Goal: Task Accomplishment & Management: Manage account settings

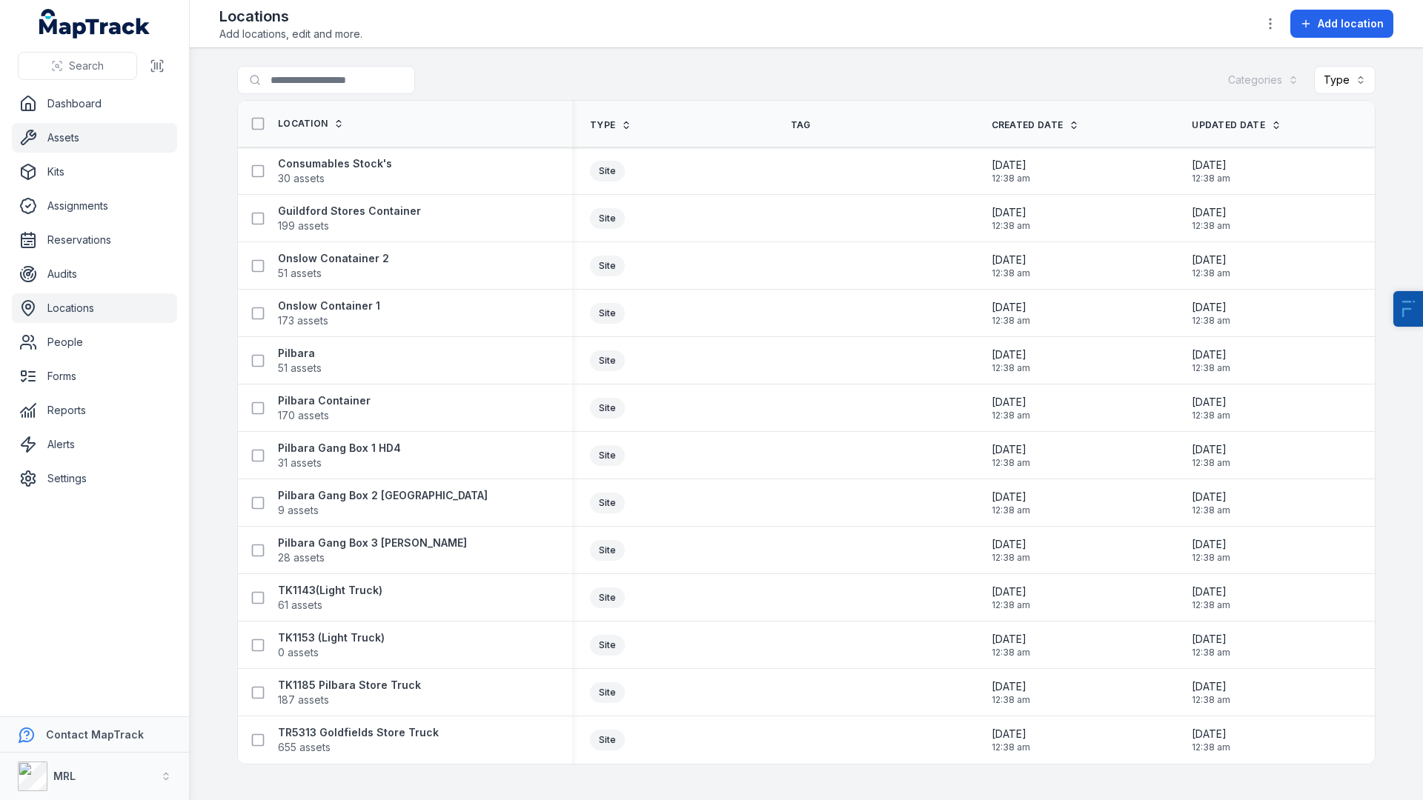
click at [75, 142] on link "Assets" at bounding box center [94, 138] width 165 height 30
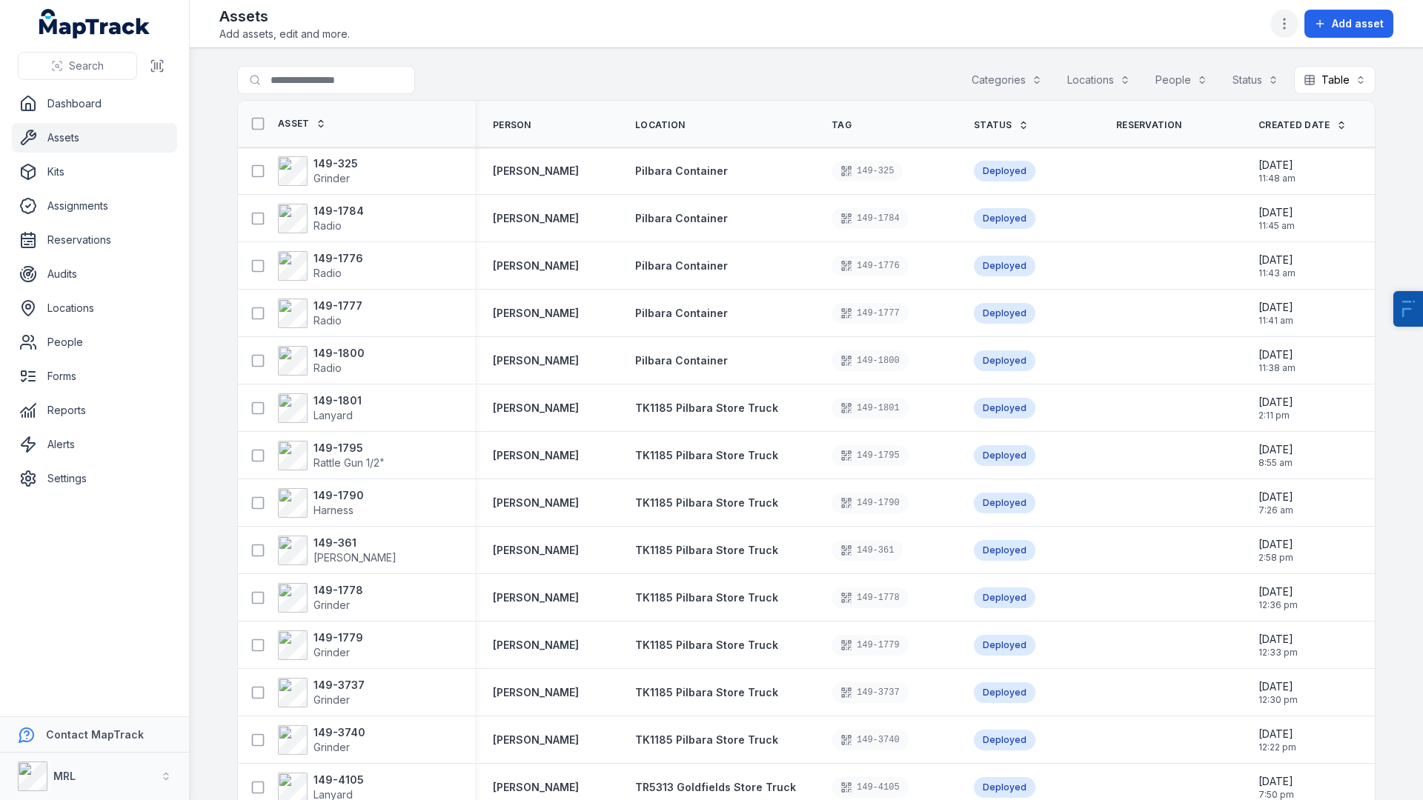
click at [1279, 19] on icon "button" at bounding box center [1284, 23] width 15 height 15
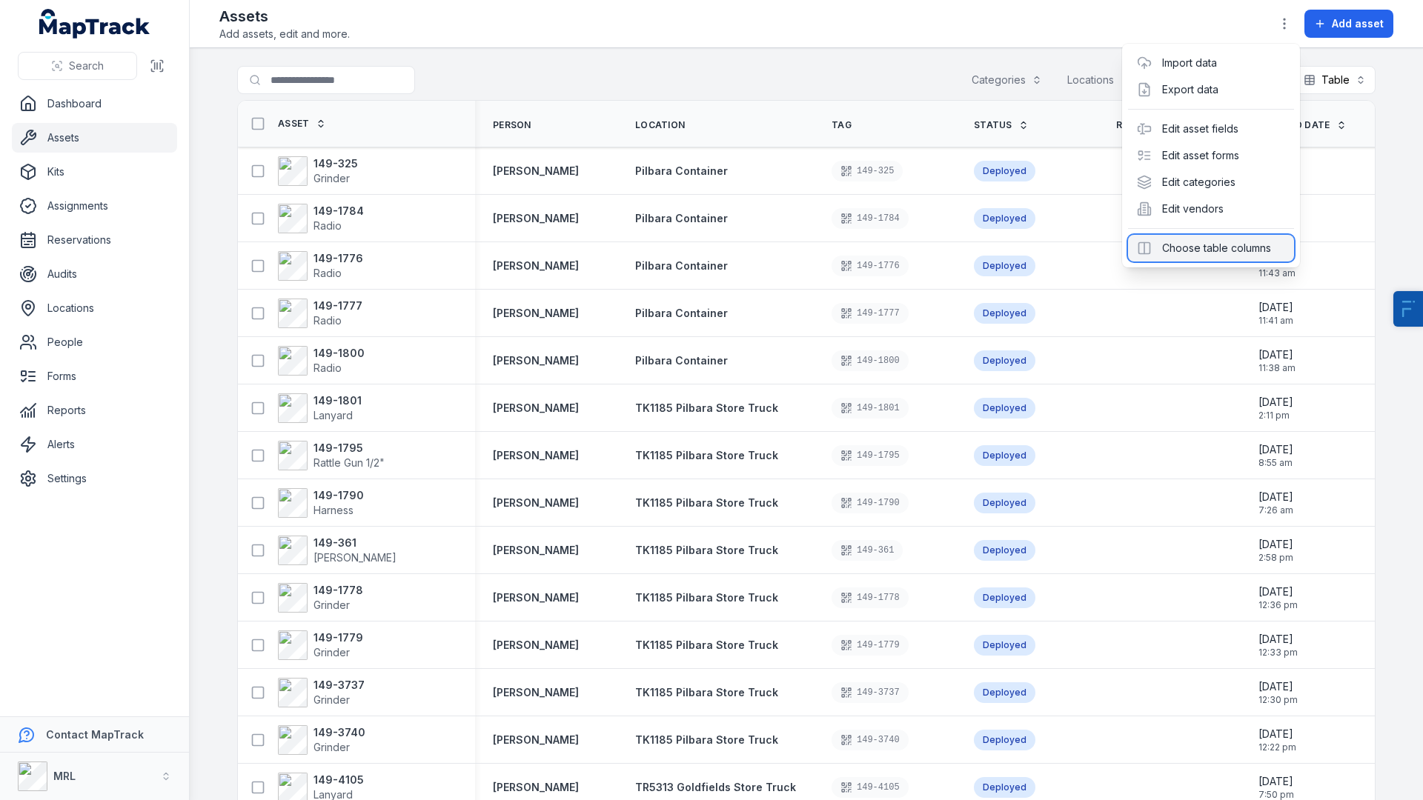
click at [1186, 249] on div "Choose table columns" at bounding box center [1211, 248] width 166 height 27
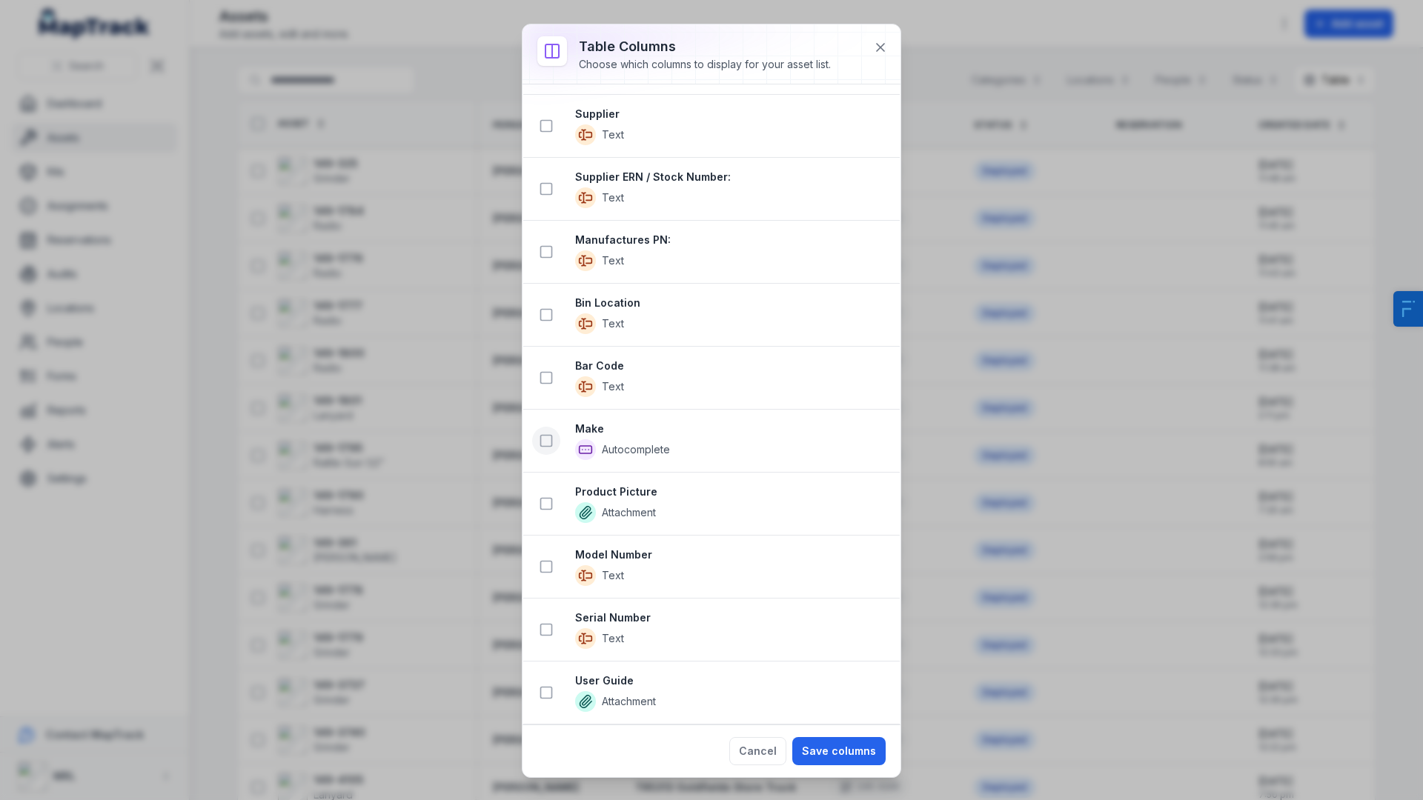
click at [543, 443] on icon at bounding box center [546, 441] width 15 height 15
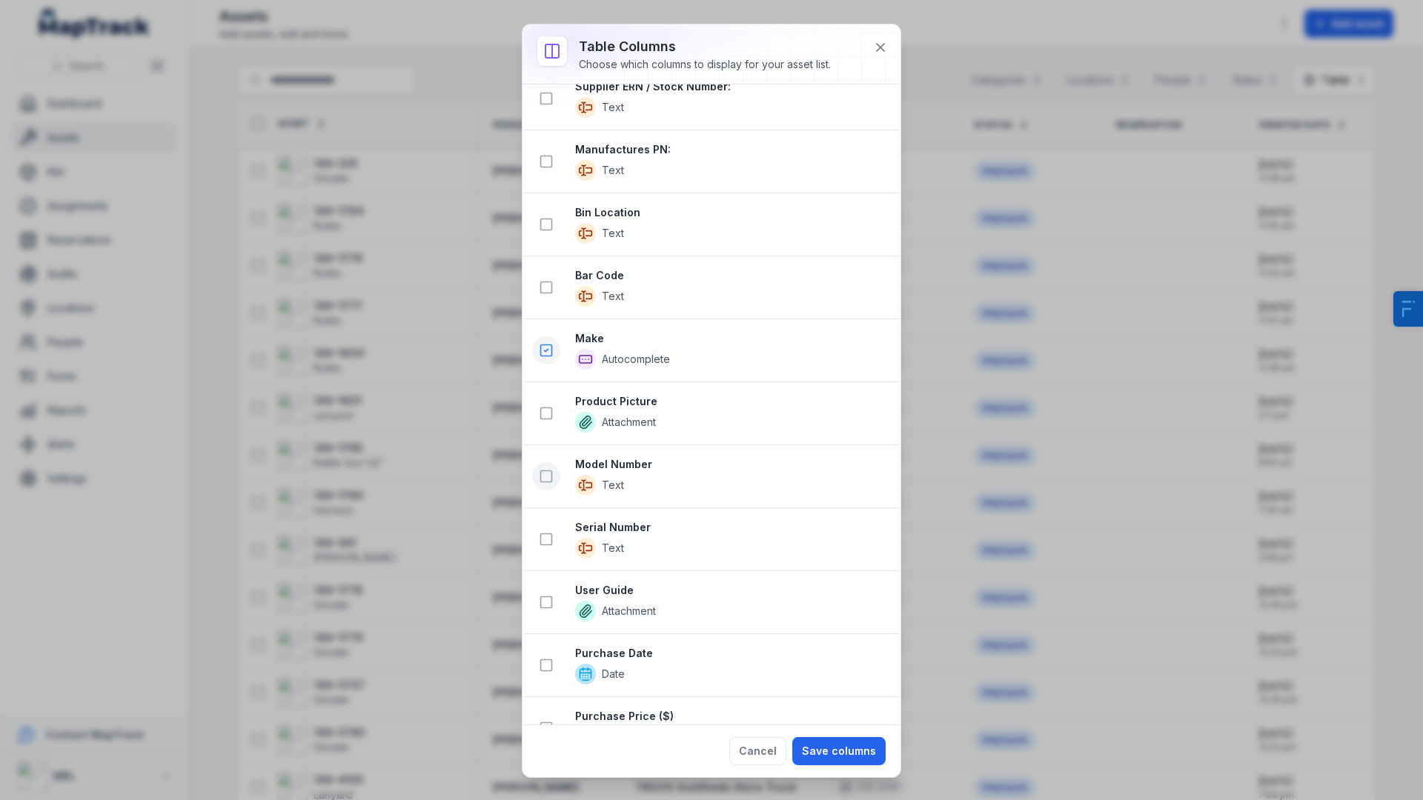
click at [543, 484] on button at bounding box center [546, 476] width 28 height 28
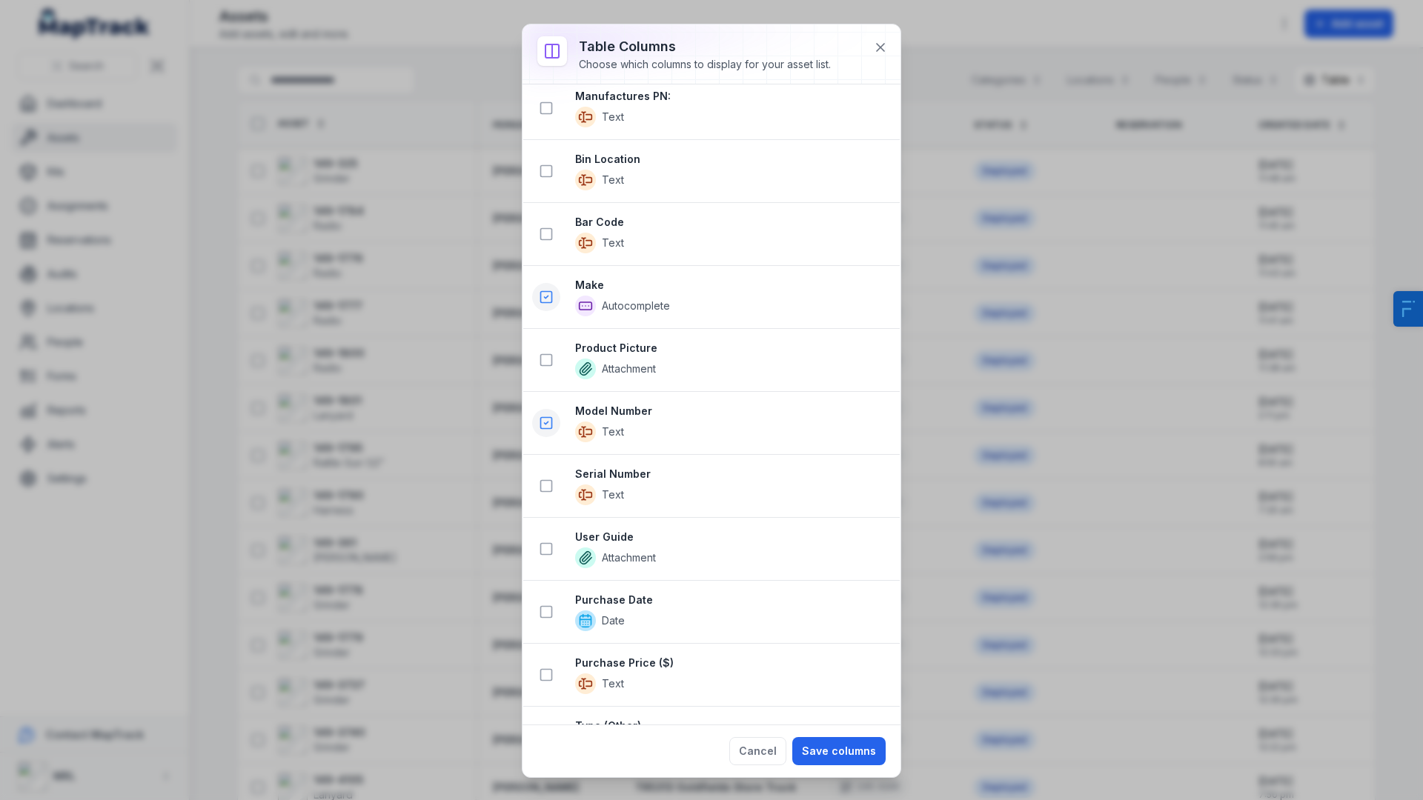
scroll to position [885, 0]
click at [550, 488] on rect at bounding box center [546, 482] width 11 height 11
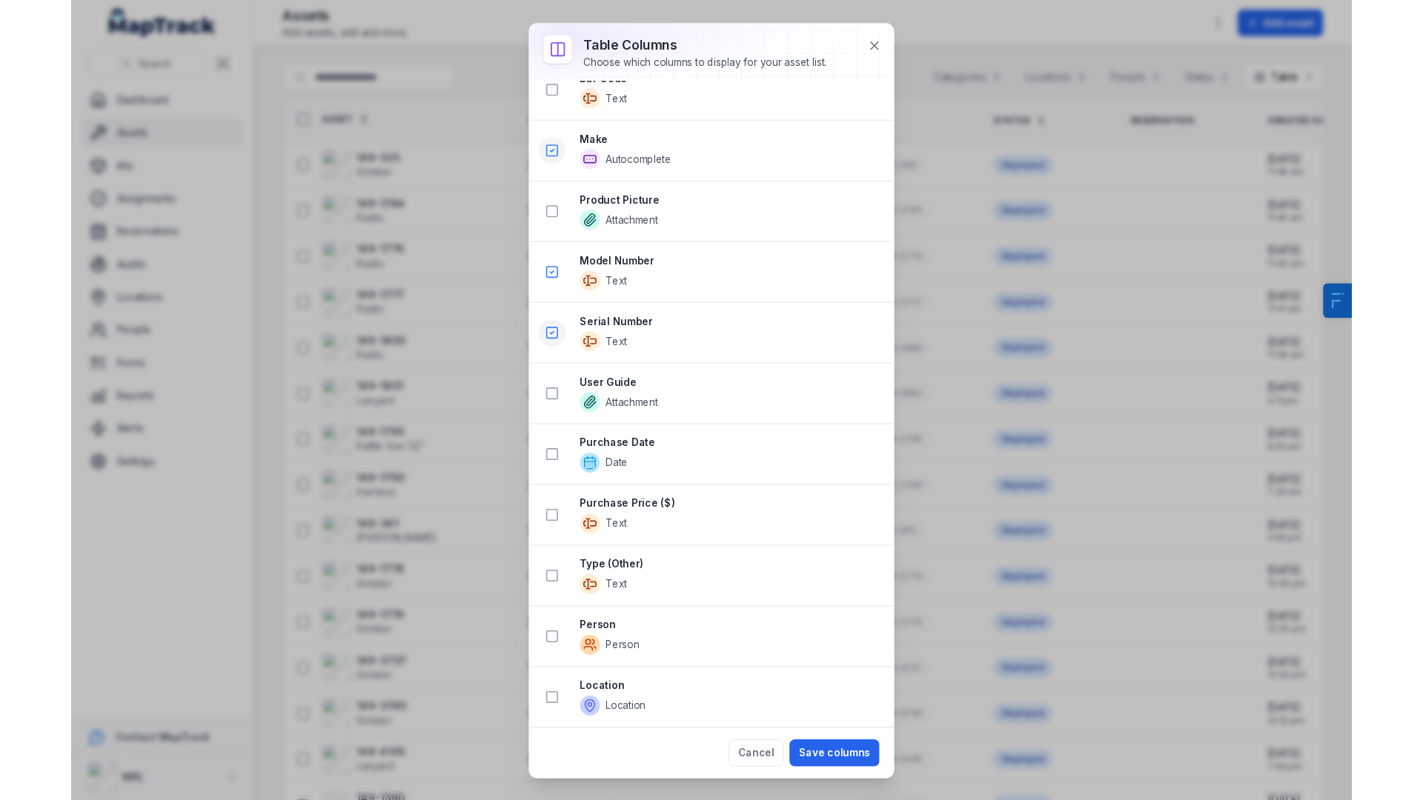
scroll to position [1085, 0]
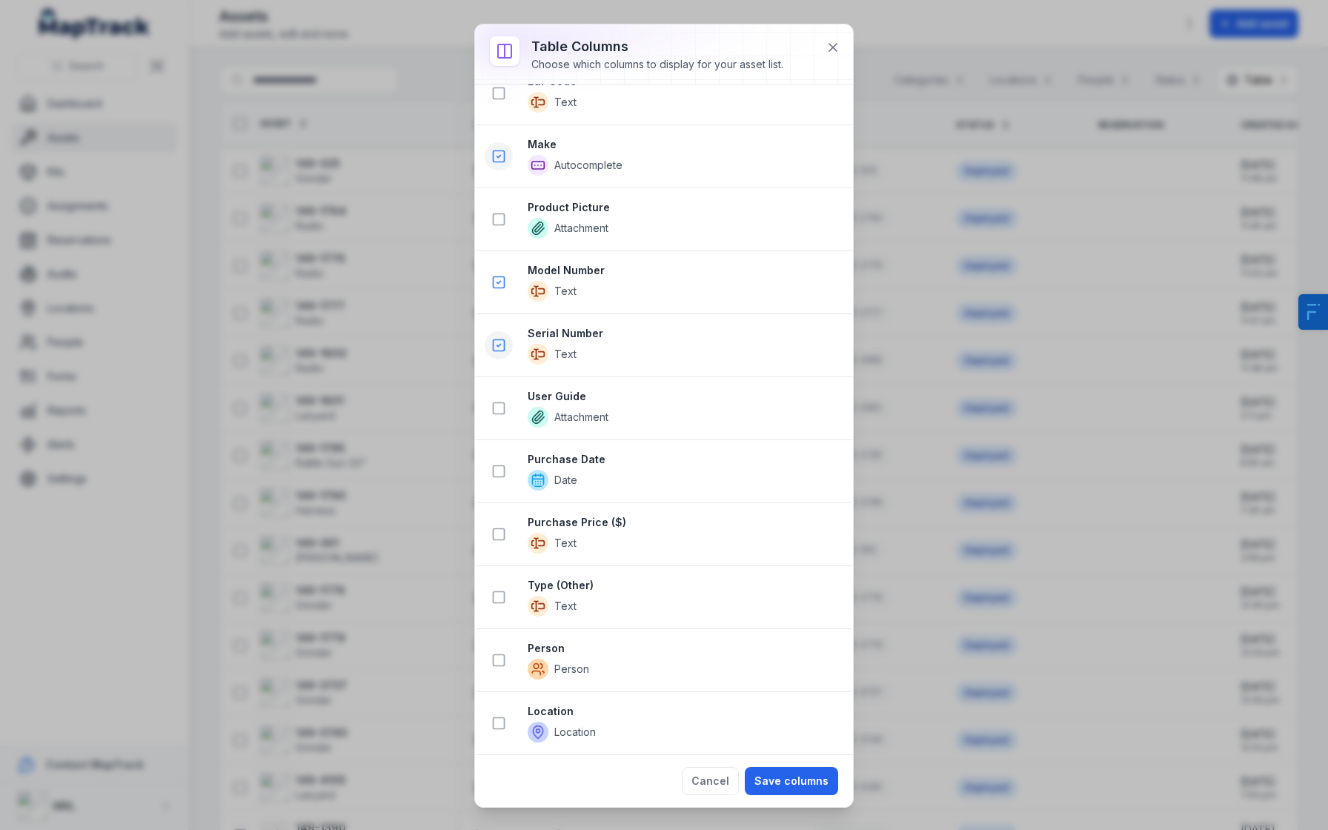
click at [1184, 699] on div "Table columns Choose which columns to display for your asset list. All fields I…" at bounding box center [664, 415] width 1328 height 830
click at [1108, 727] on div "Table columns Choose which columns to display for your asset list. All fields I…" at bounding box center [664, 415] width 1328 height 830
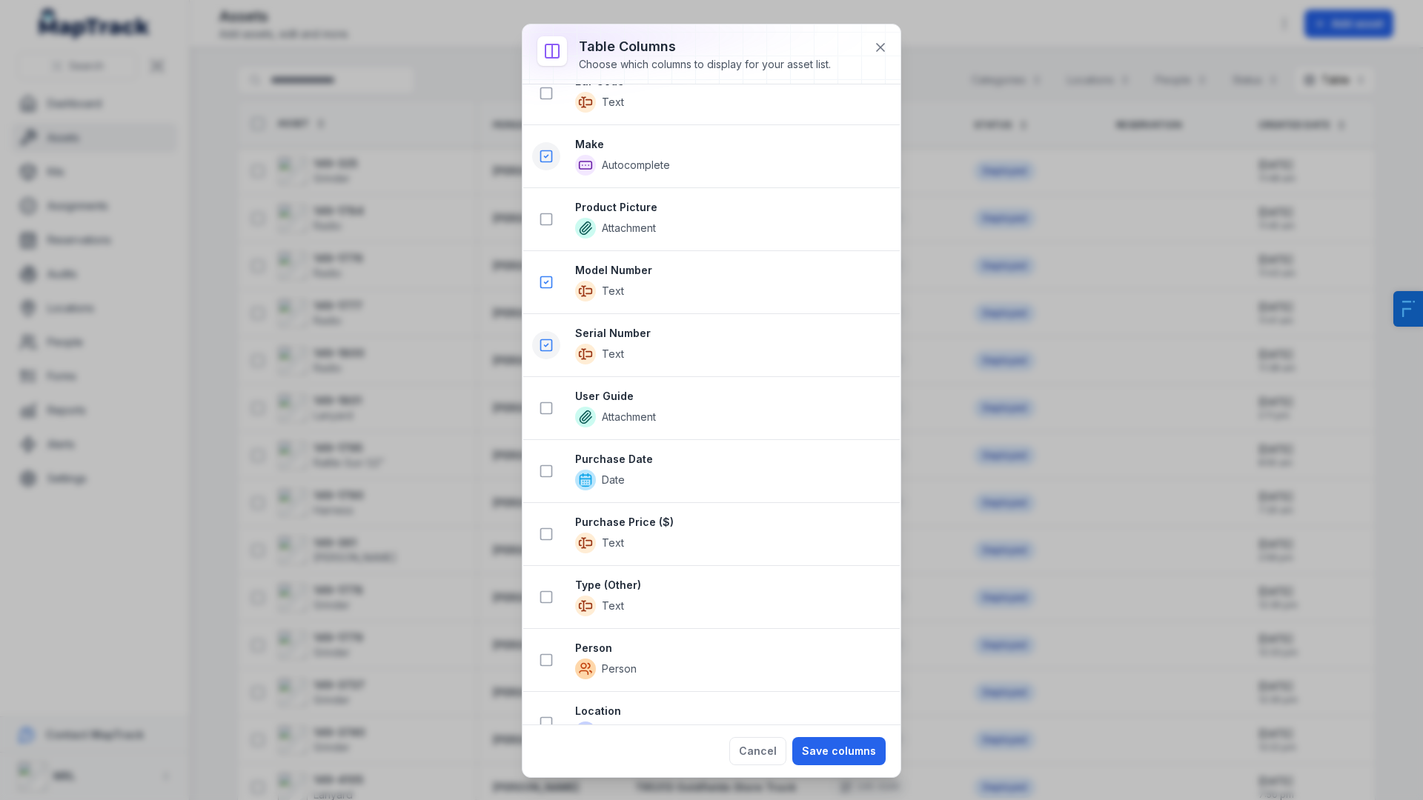
scroll to position [1121, 0]
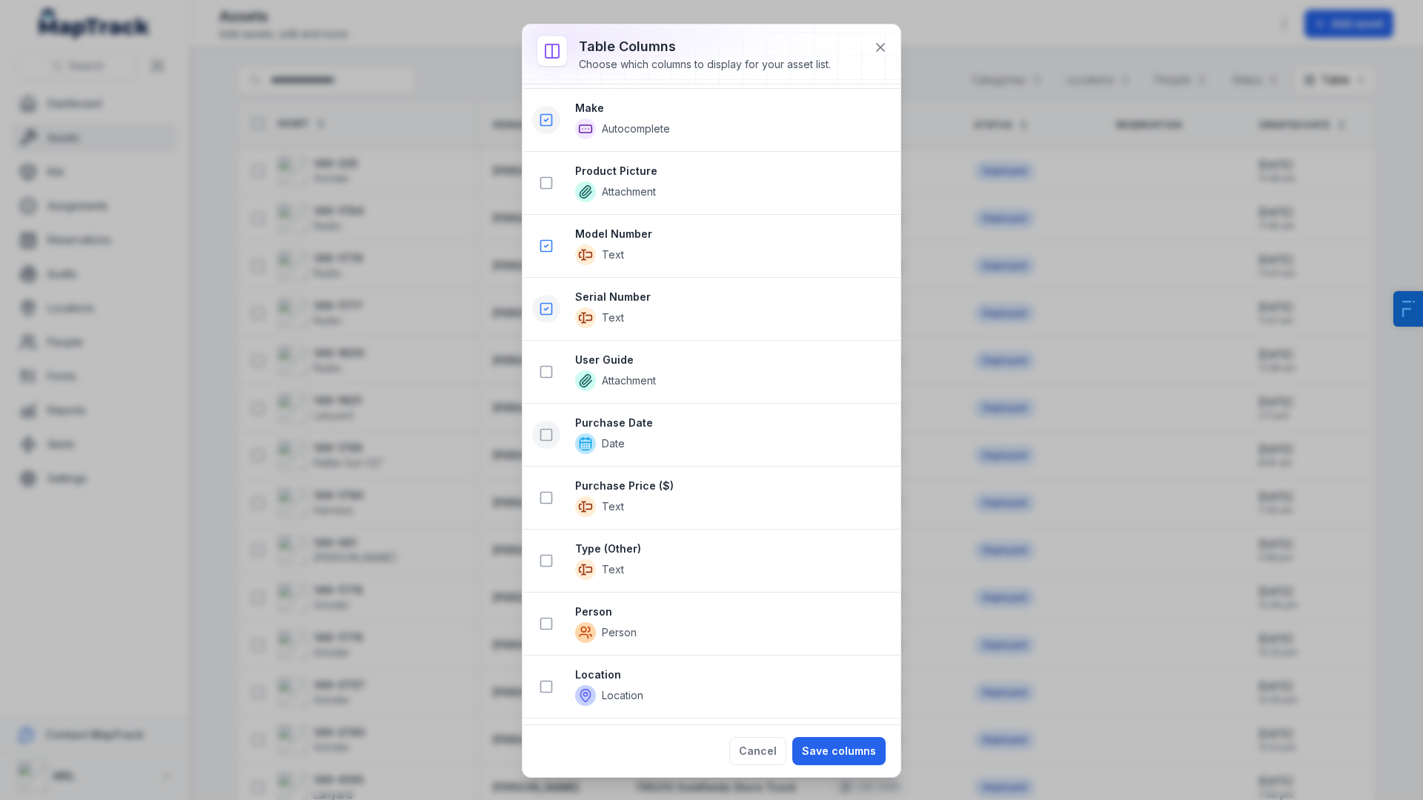
click at [547, 442] on icon at bounding box center [546, 435] width 15 height 15
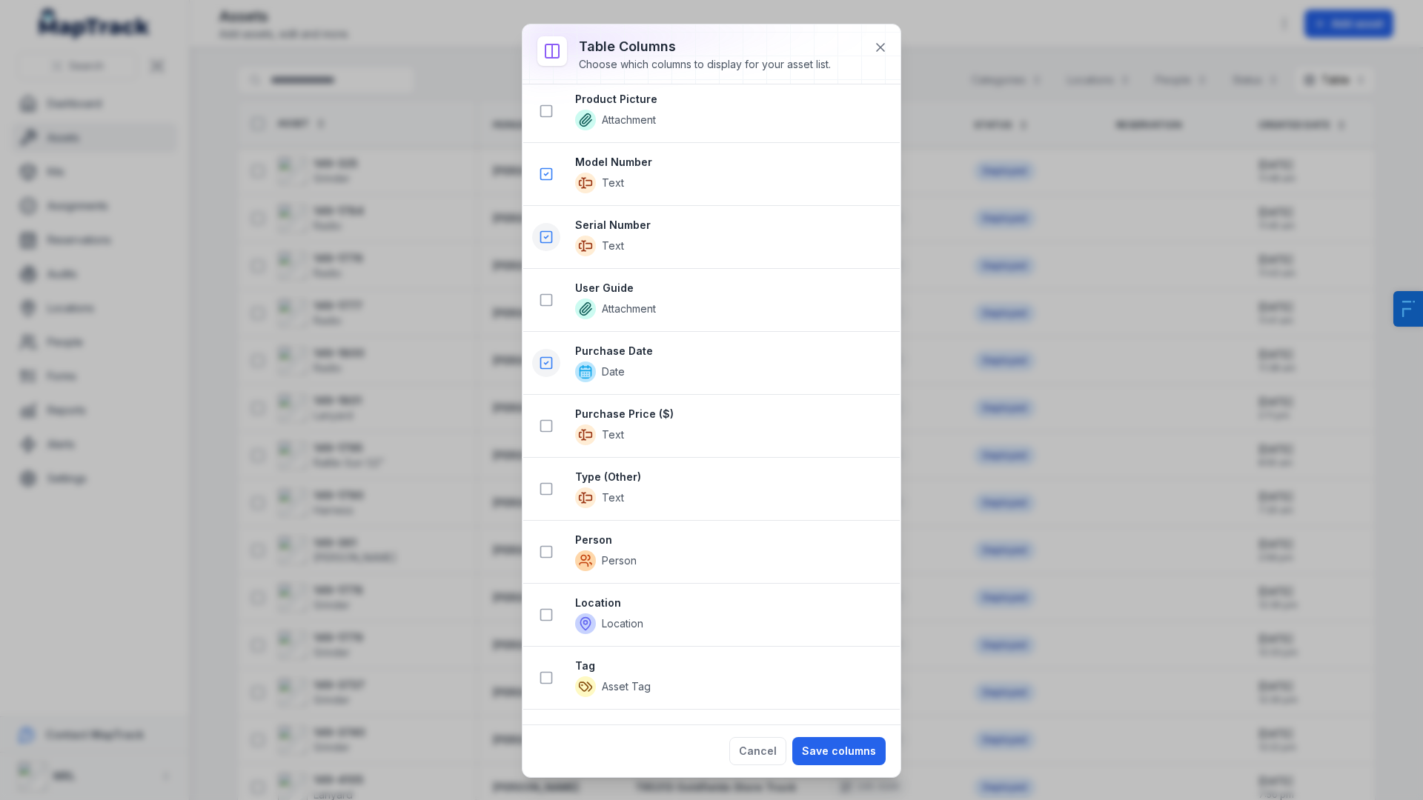
scroll to position [1280, 0]
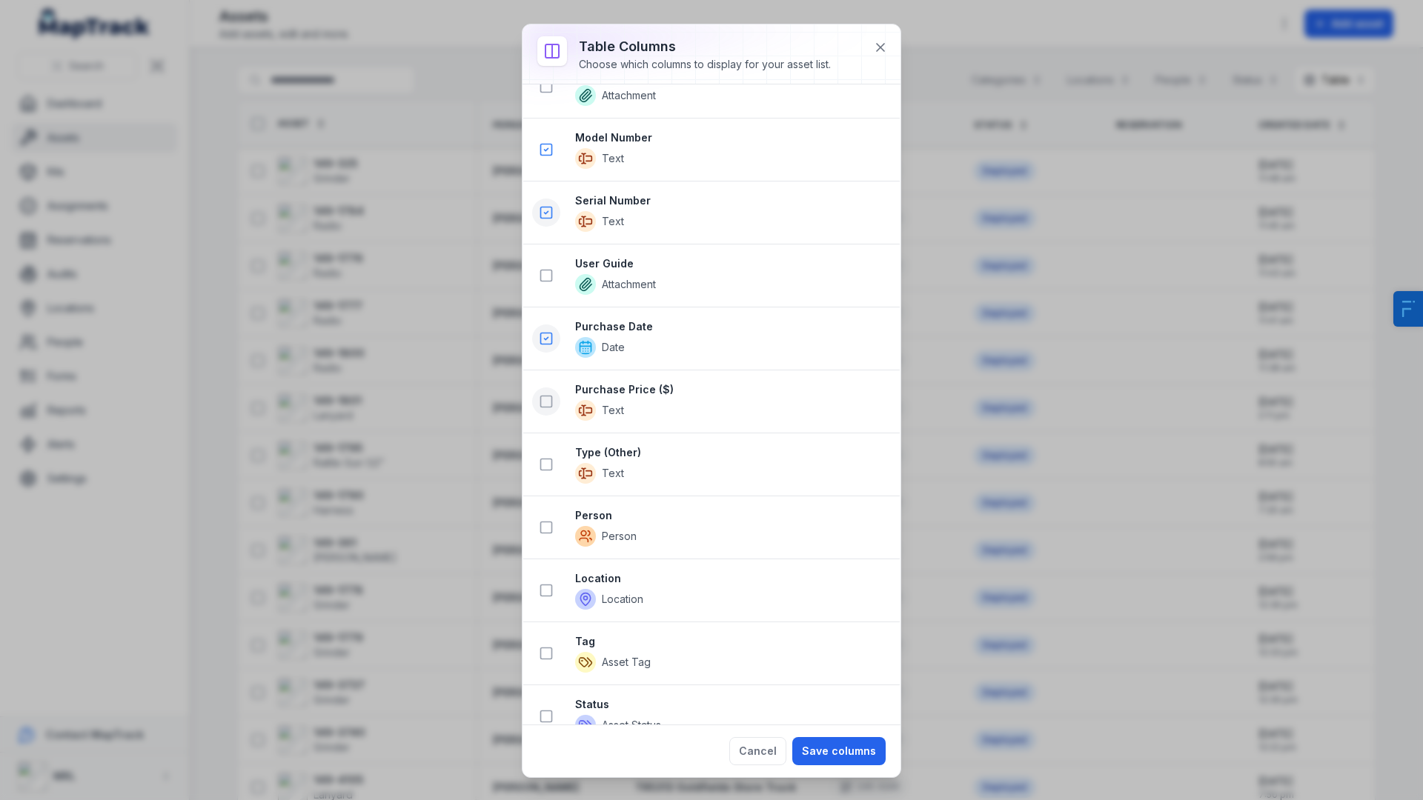
click at [545, 402] on icon at bounding box center [546, 401] width 15 height 15
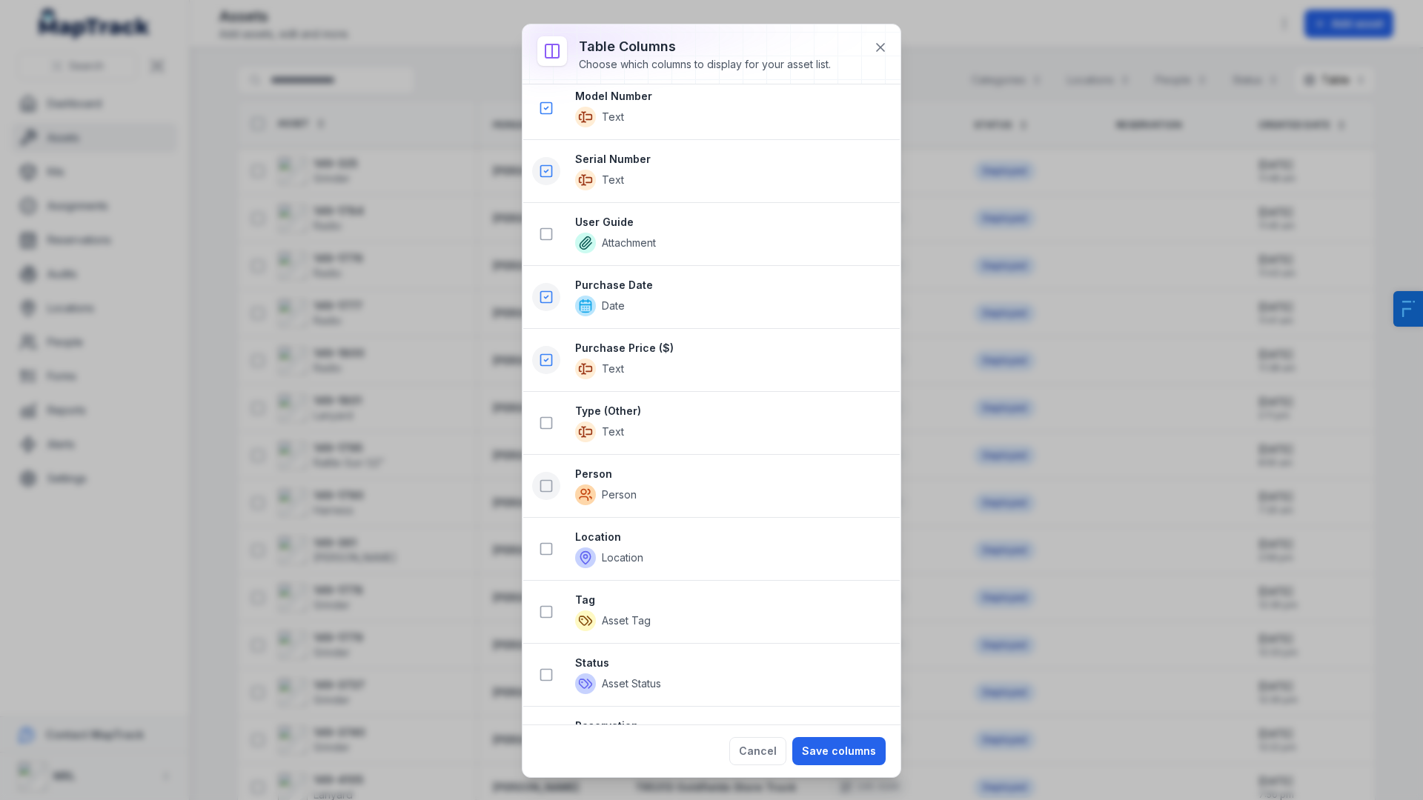
click at [552, 491] on icon at bounding box center [546, 486] width 15 height 15
click at [546, 552] on icon at bounding box center [546, 549] width 15 height 15
click at [544, 615] on icon at bounding box center [546, 612] width 15 height 15
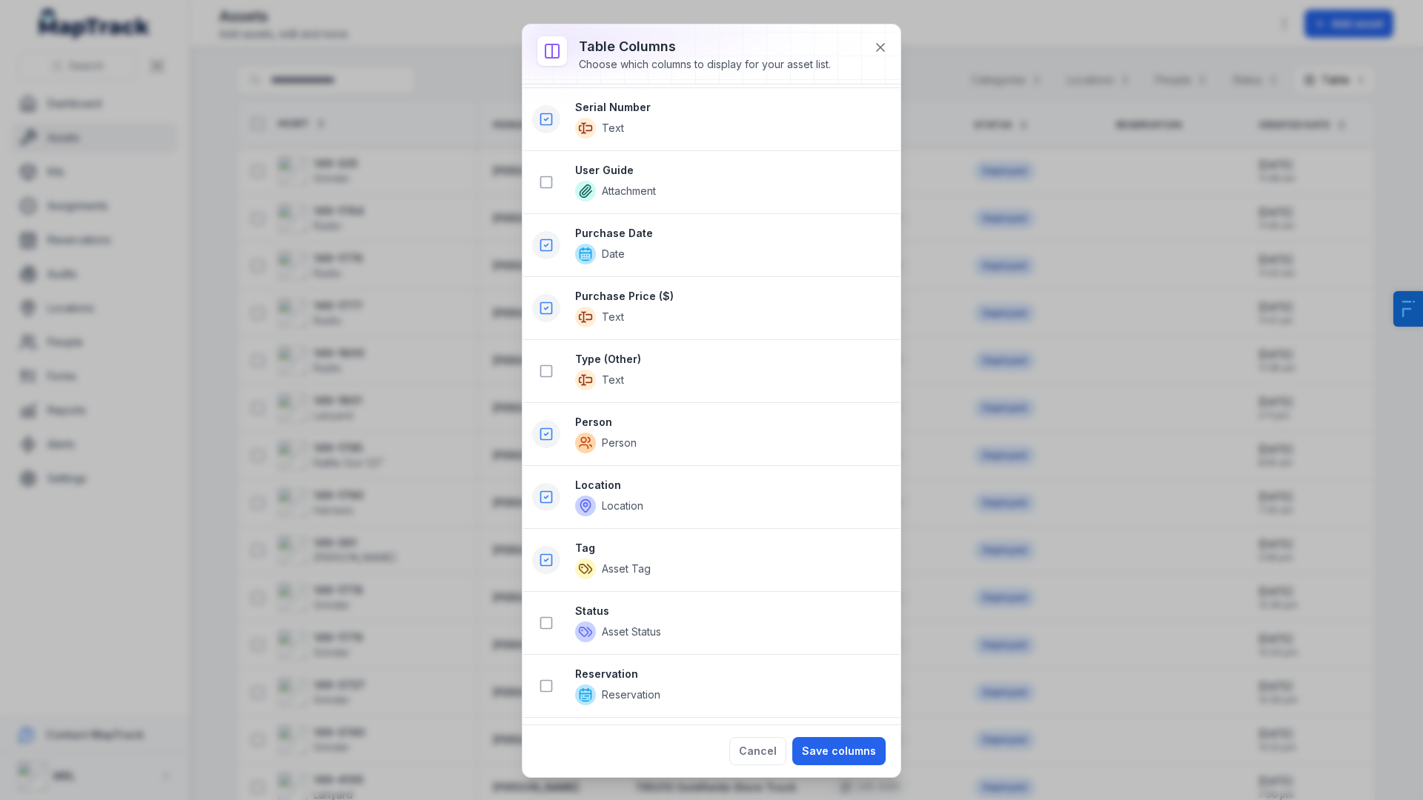
scroll to position [1642, 0]
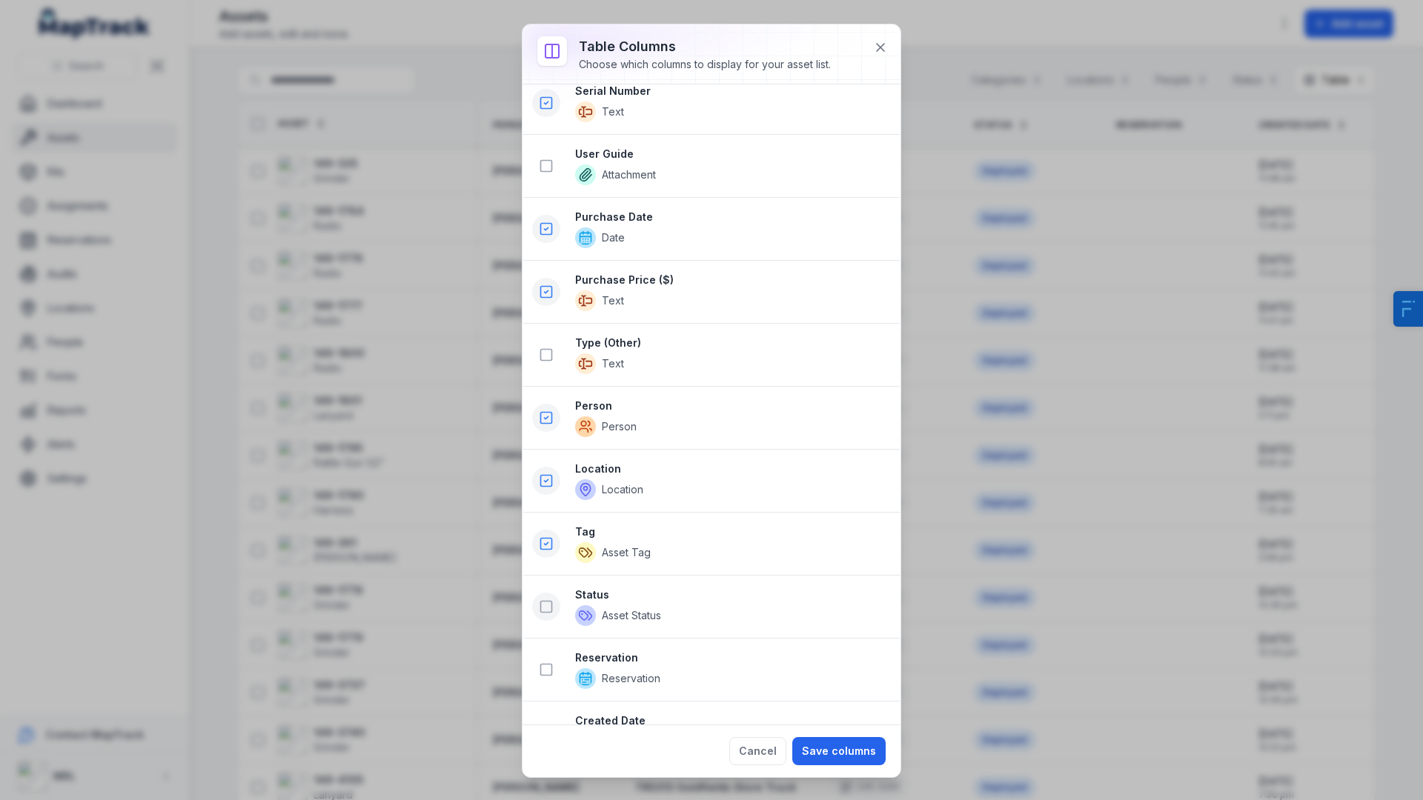
click at [551, 617] on button at bounding box center [546, 607] width 28 height 28
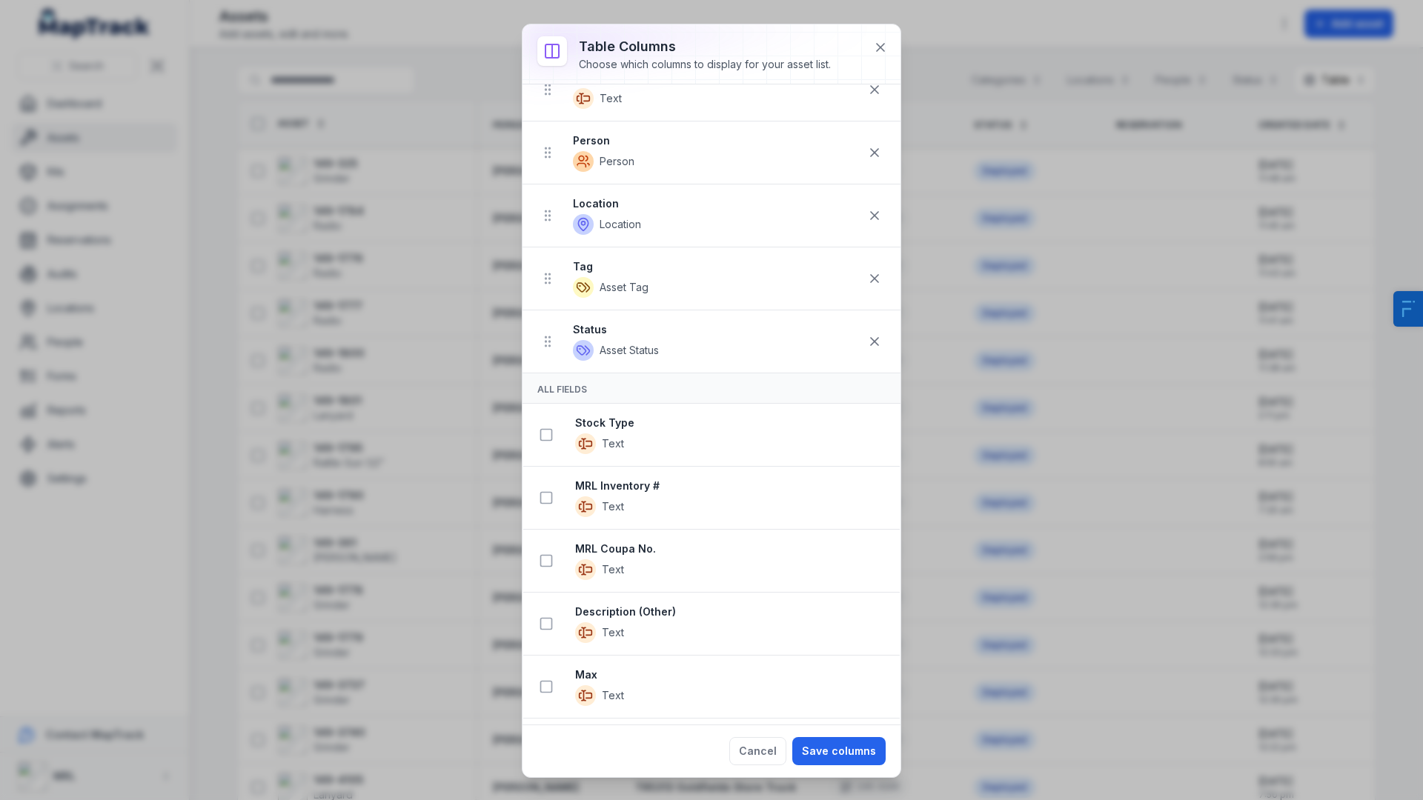
scroll to position [217, 0]
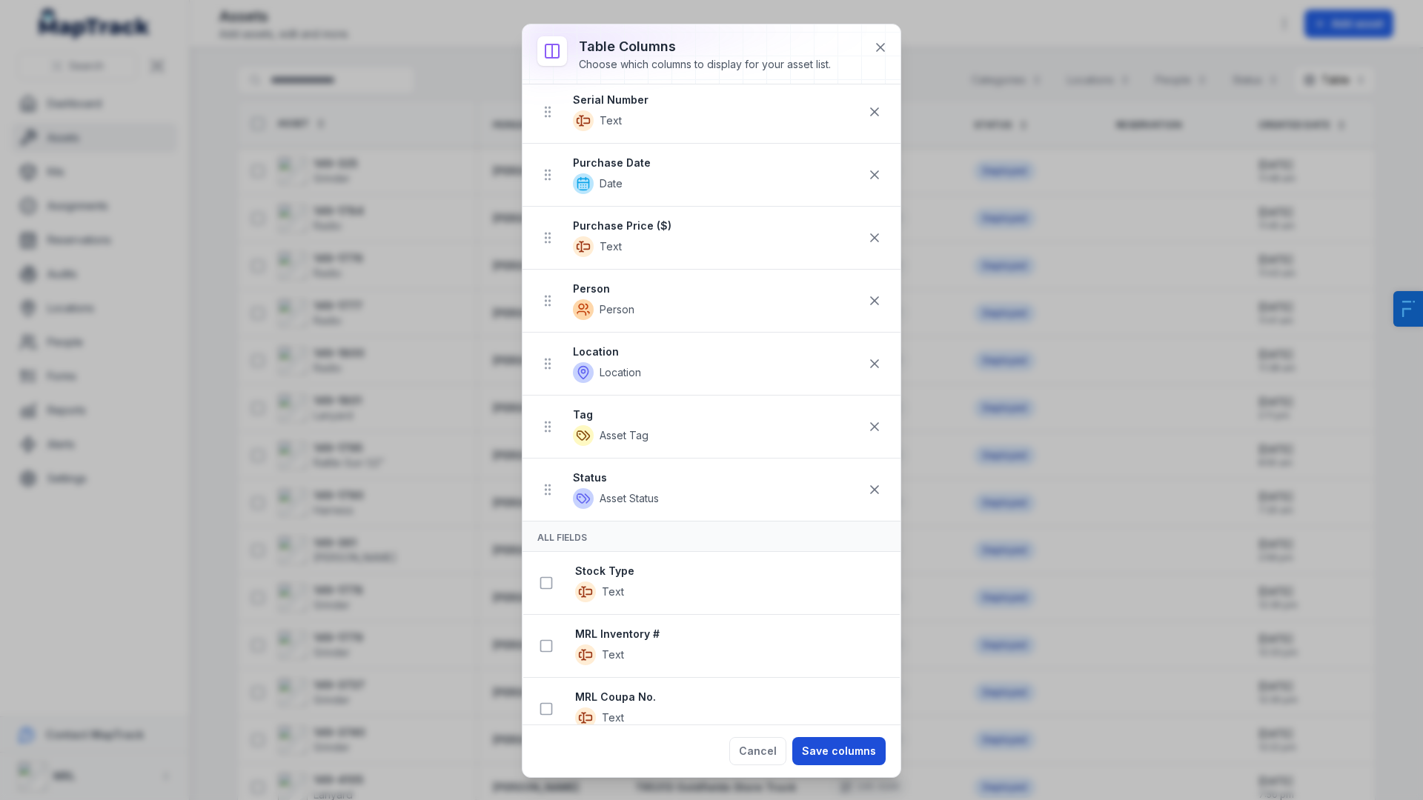
click at [820, 752] on button "Save columns" at bounding box center [838, 751] width 93 height 28
